Goal: Information Seeking & Learning: Learn about a topic

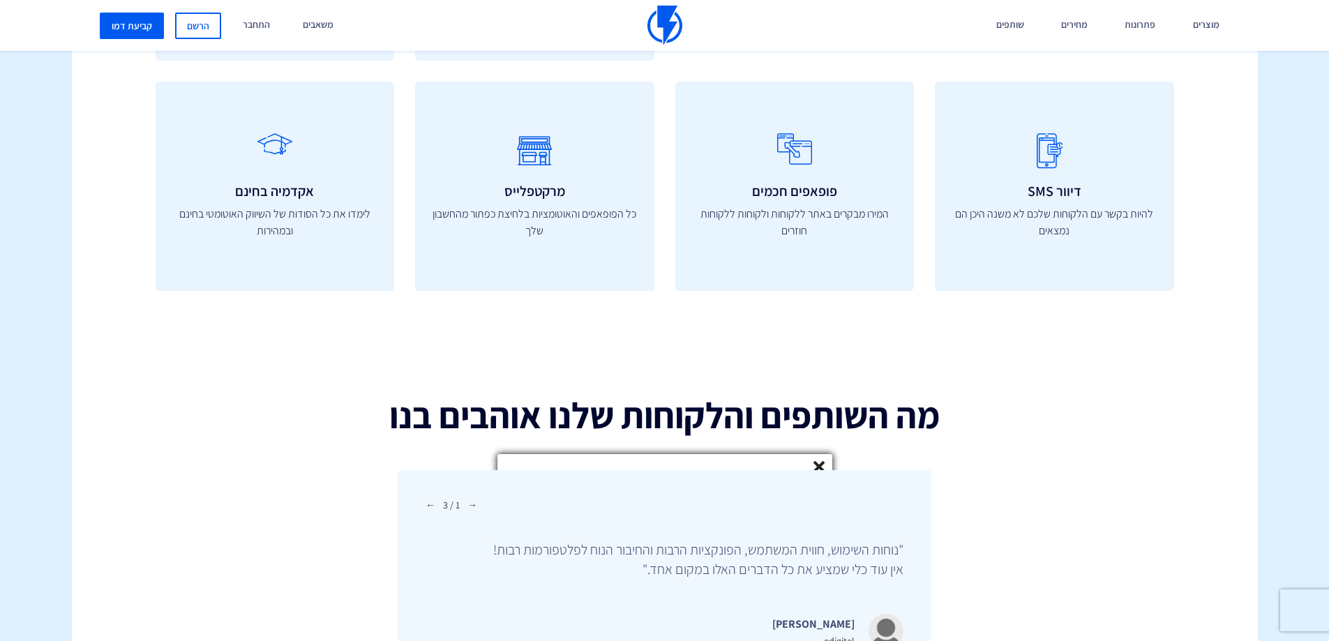
scroll to position [4785, 0]
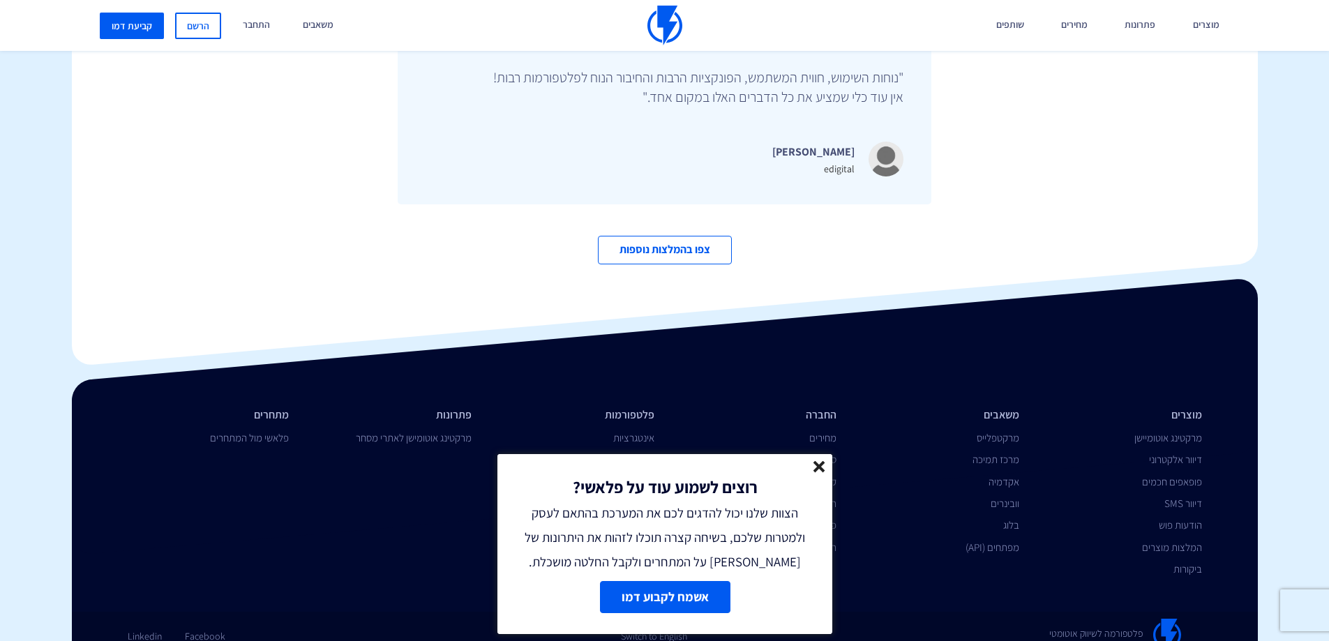
click at [817, 465] on line at bounding box center [819, 467] width 10 height 10
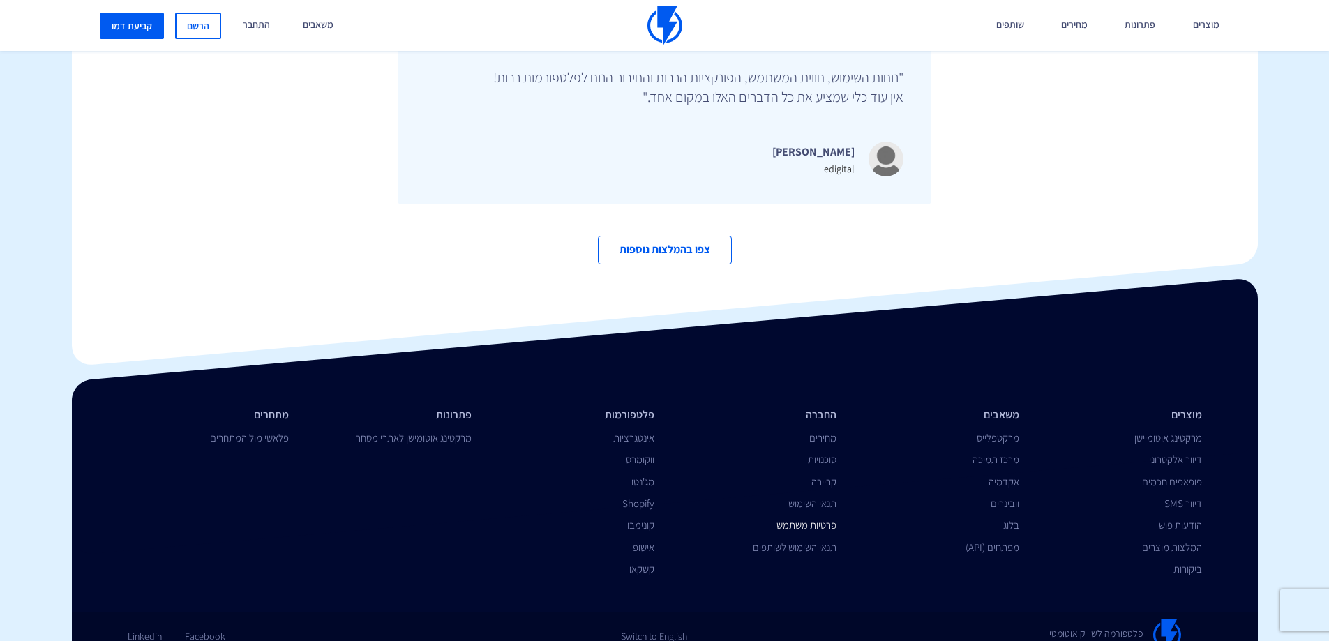
click at [804, 519] on link "פרטיות משתמש" at bounding box center [807, 525] width 60 height 13
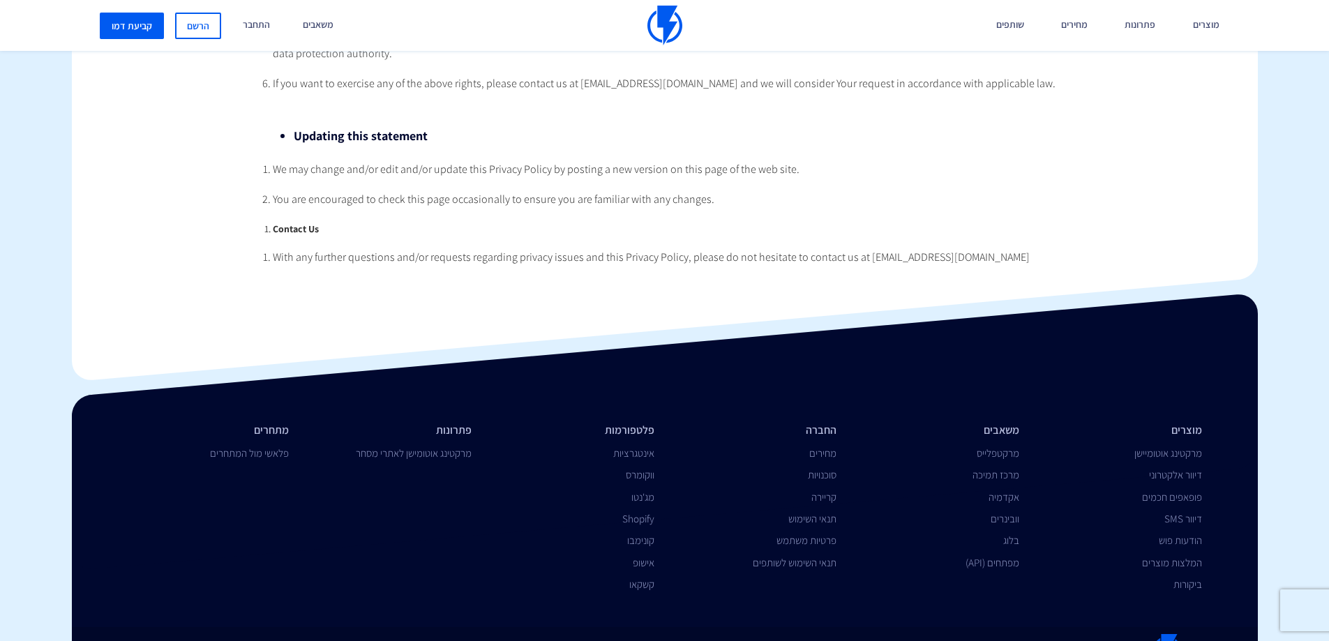
scroll to position [2695, 0]
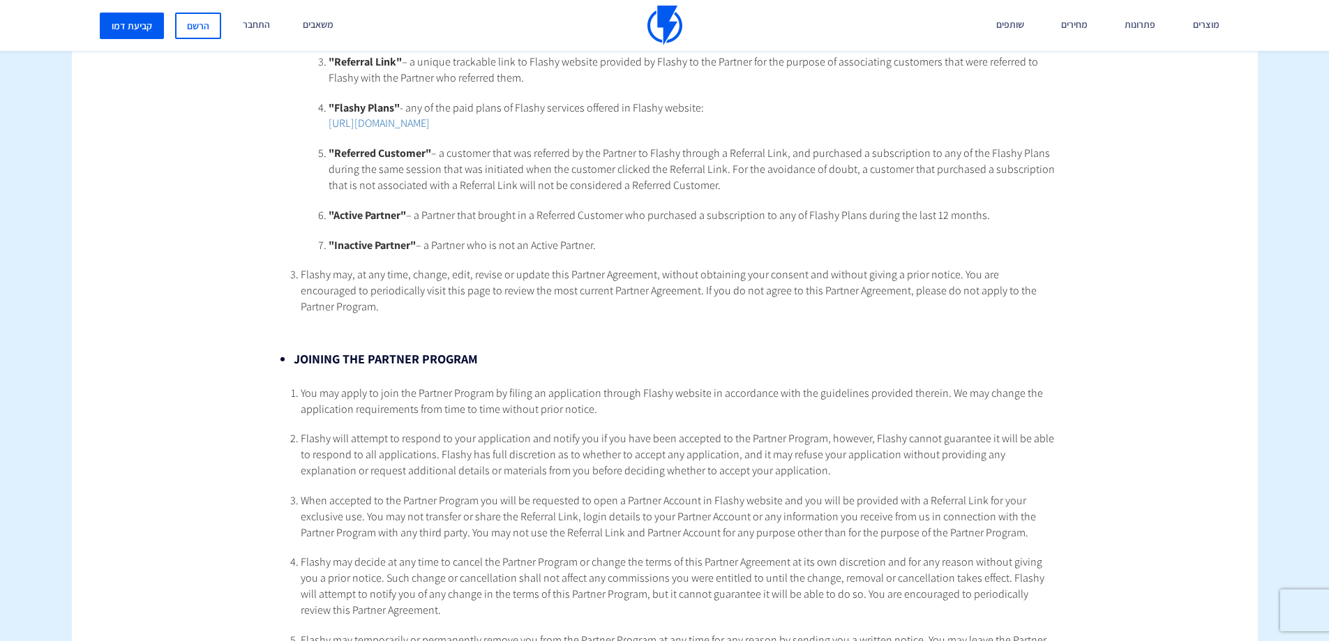
scroll to position [558, 0]
